Goal: Task Accomplishment & Management: Use online tool/utility

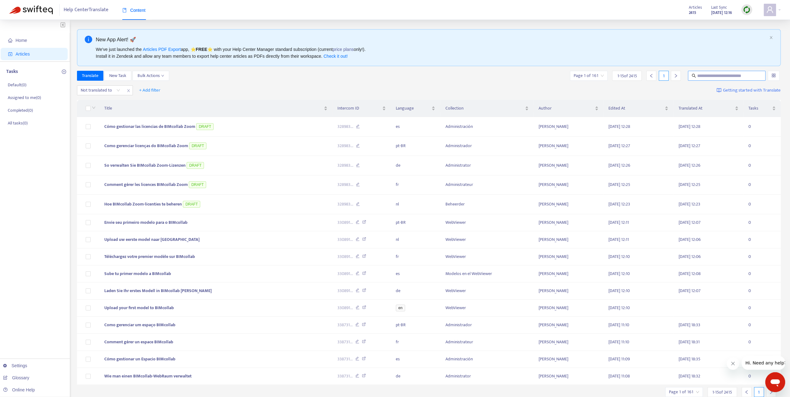
click at [714, 74] on input "text" at bounding box center [727, 75] width 60 height 7
click at [746, 10] on img at bounding box center [746, 10] width 8 height 8
click at [750, 34] on link "Full Sync" at bounding box center [756, 32] width 22 height 7
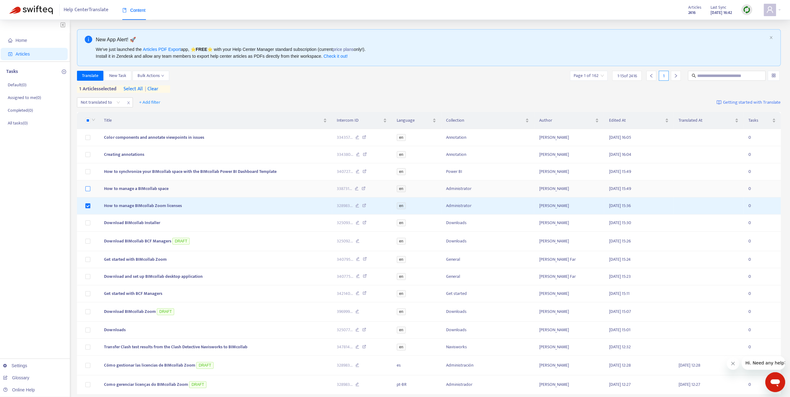
click at [87, 185] on label at bounding box center [87, 188] width 5 height 7
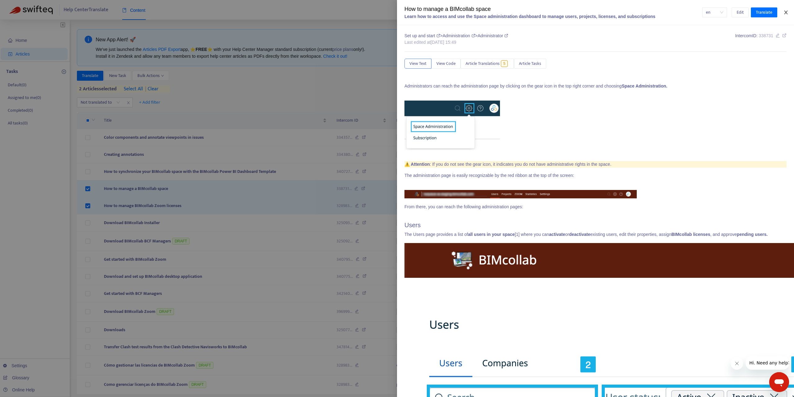
click at [786, 12] on icon "close" at bounding box center [786, 12] width 5 height 5
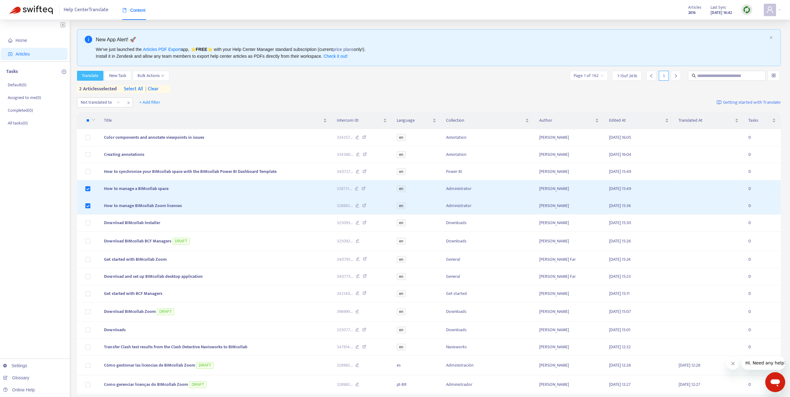
click at [95, 77] on span "Translate" at bounding box center [90, 75] width 16 height 7
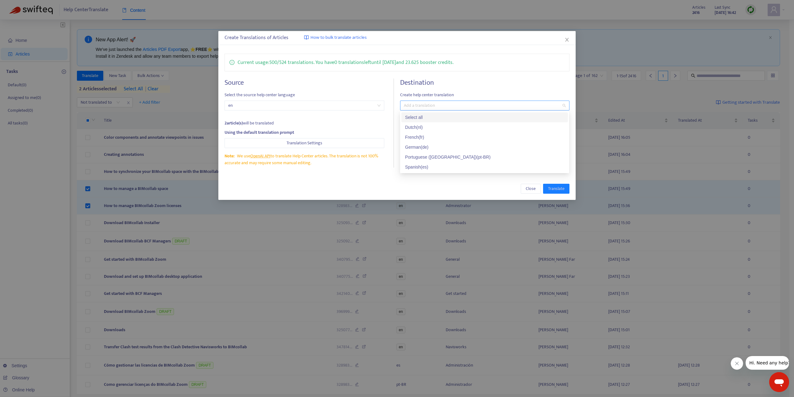
click at [465, 105] on div at bounding box center [482, 105] width 160 height 7
click at [445, 119] on div "Select all" at bounding box center [484, 117] width 159 height 7
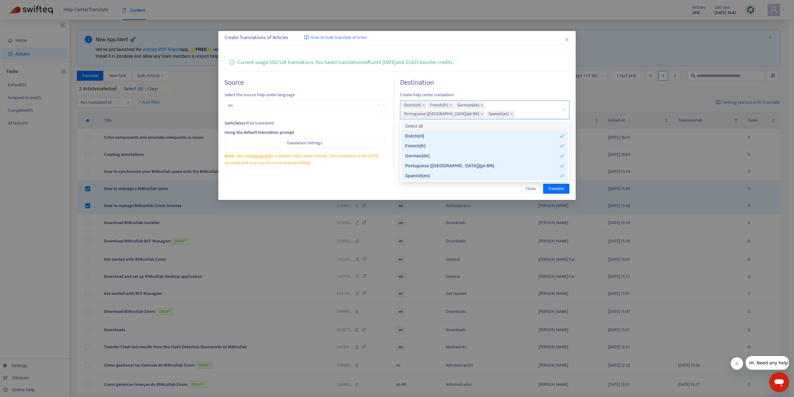
click at [480, 79] on h4 "Destination" at bounding box center [484, 82] width 169 height 8
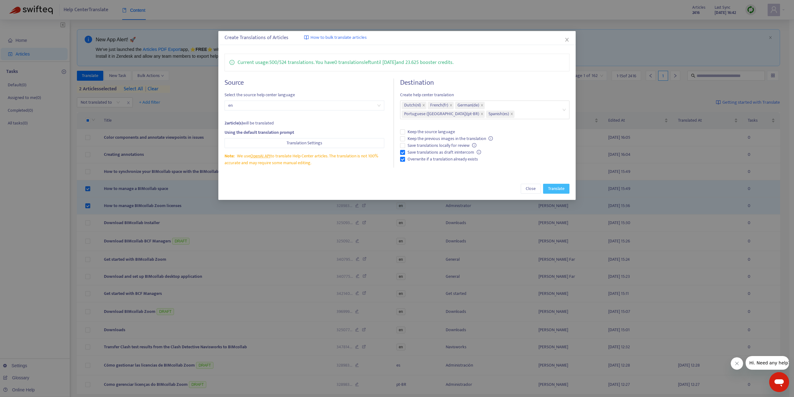
click at [555, 189] on span "Translate" at bounding box center [556, 188] width 16 height 7
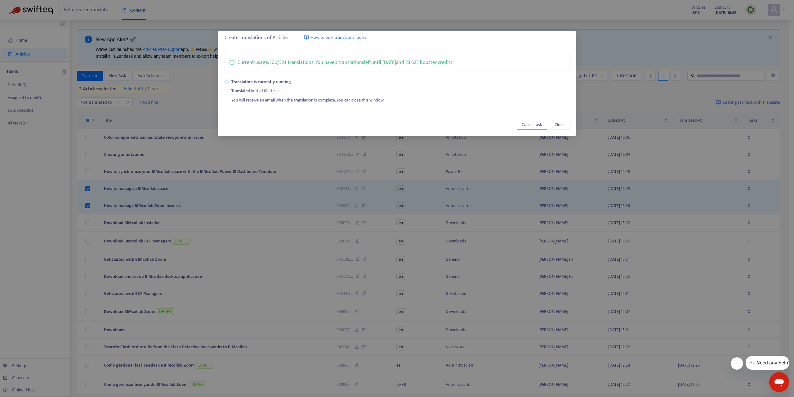
click at [541, 128] on button "Cancel task" at bounding box center [532, 125] width 30 height 10
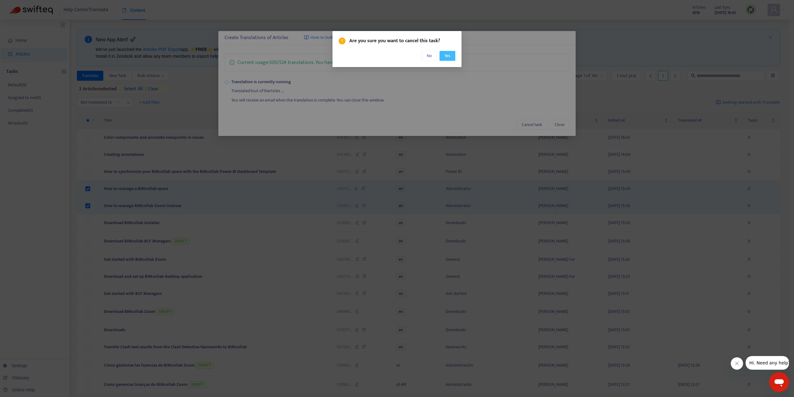
click at [450, 57] on button "Yes" at bounding box center [448, 56] width 16 height 10
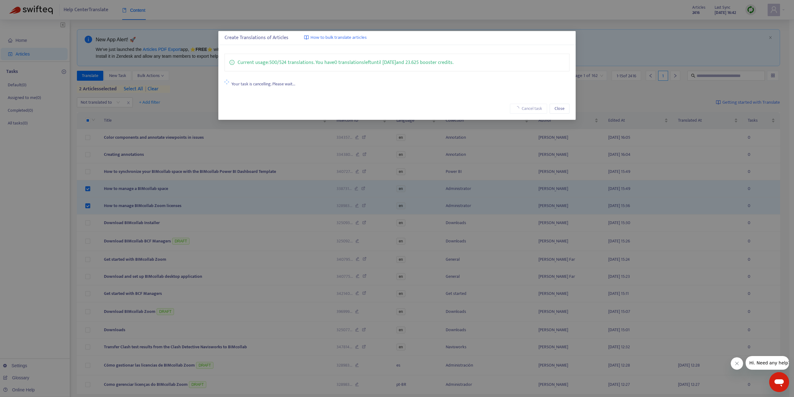
click at [468, 12] on div "Create Translations of Articles How to bulk translate articles Current usage: 5…" at bounding box center [397, 198] width 794 height 397
